Goal: Information Seeking & Learning: Learn about a topic

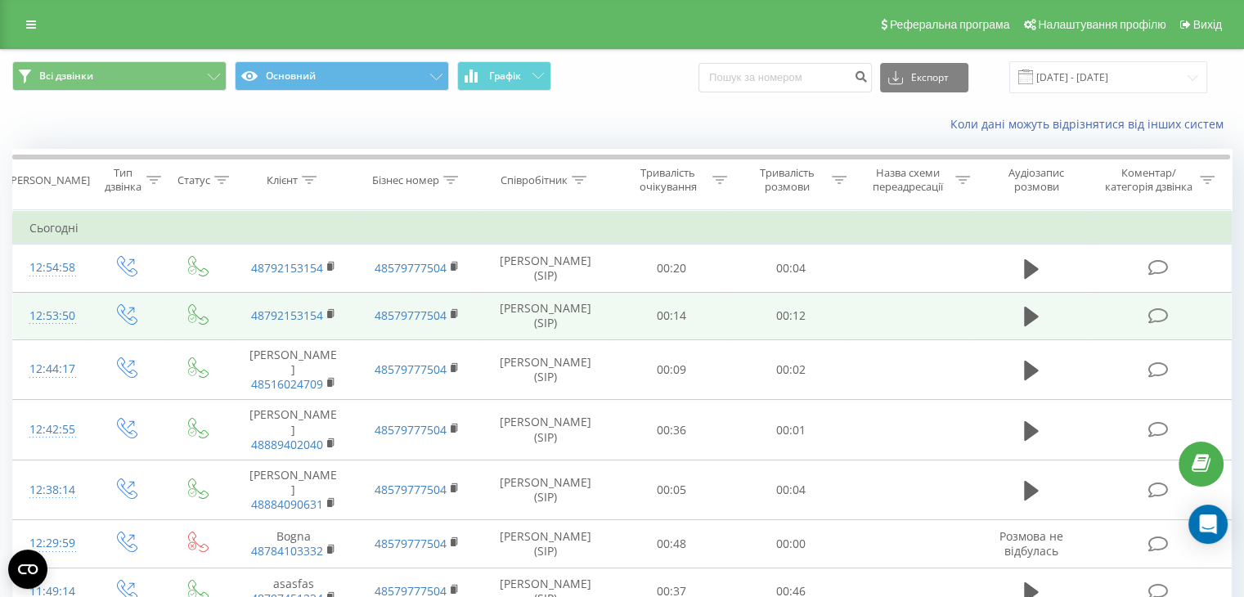
click at [1018, 313] on td at bounding box center [1031, 315] width 115 height 47
click at [1020, 315] on button at bounding box center [1031, 316] width 25 height 25
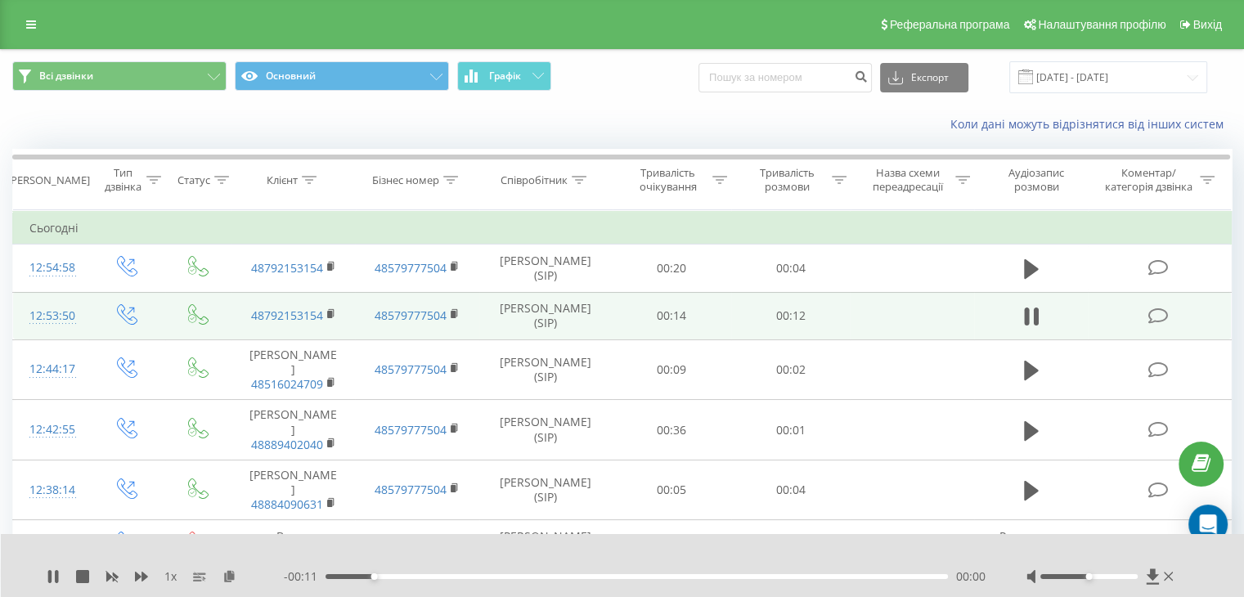
click at [852, 580] on div "- 00:11 00:00 00:00" at bounding box center [635, 577] width 702 height 16
click at [852, 574] on div "00:01" at bounding box center [637, 576] width 622 height 5
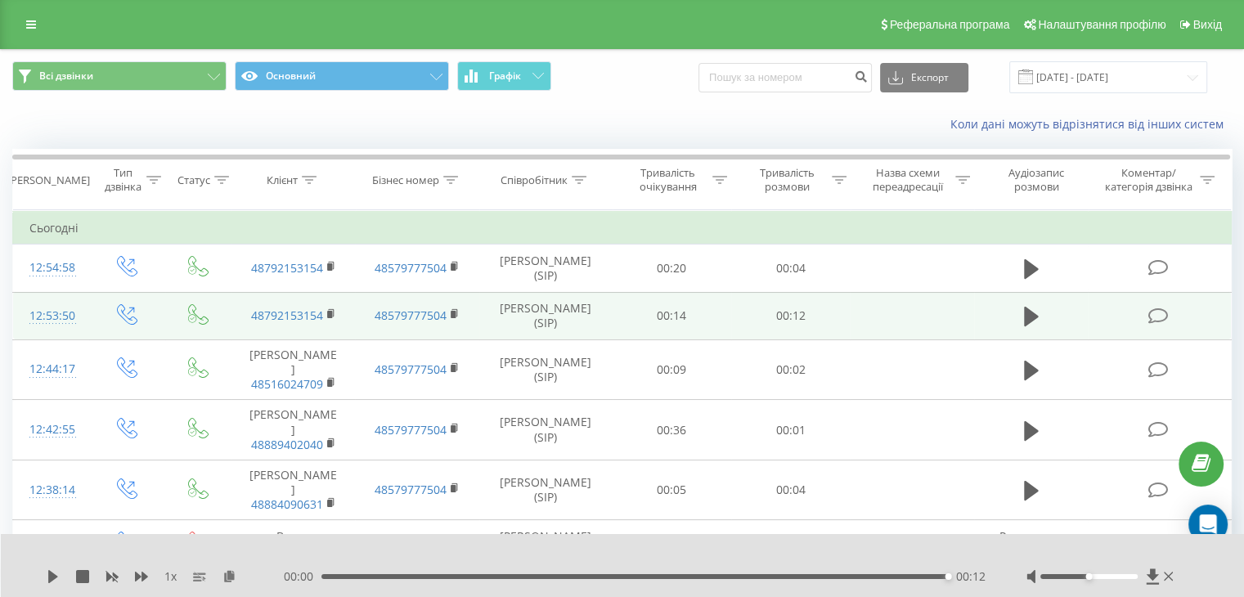
click at [811, 577] on div "00:12" at bounding box center [634, 576] width 627 height 5
click at [747, 576] on div "00:09" at bounding box center [637, 576] width 622 height 5
click at [46, 573] on div "1 x - 00:04 00:08 00:08" at bounding box center [623, 565] width 1244 height 63
click at [49, 574] on icon at bounding box center [53, 576] width 10 height 13
